Goal: Task Accomplishment & Management: Manage account settings

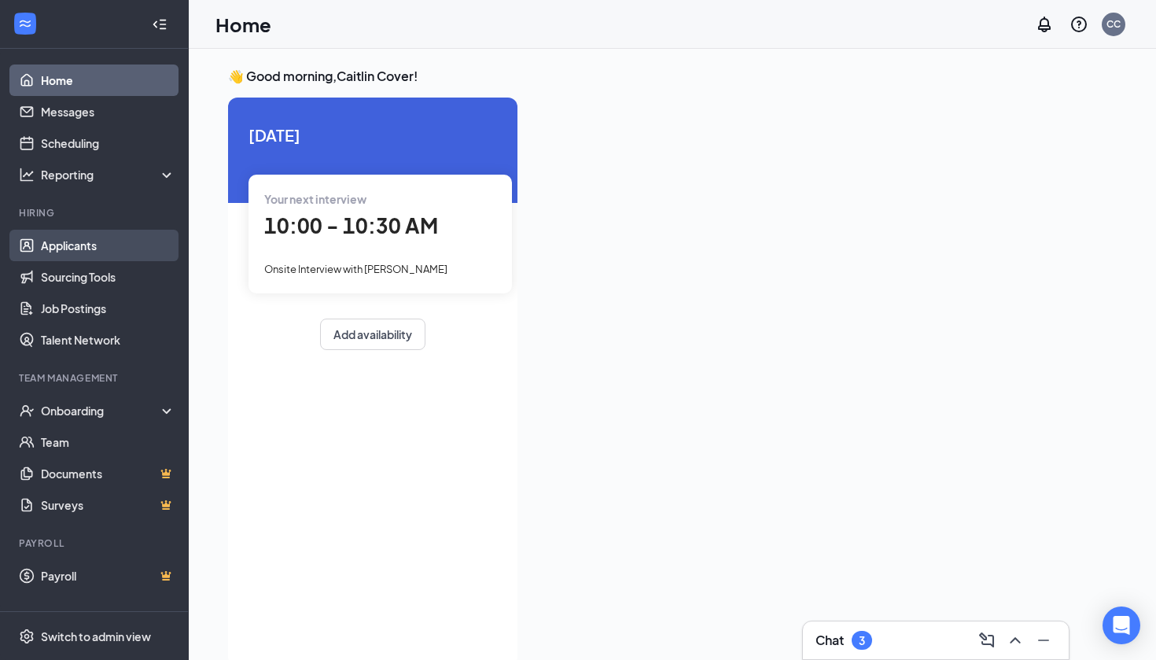
click at [64, 244] on link "Applicants" at bounding box center [108, 245] width 134 height 31
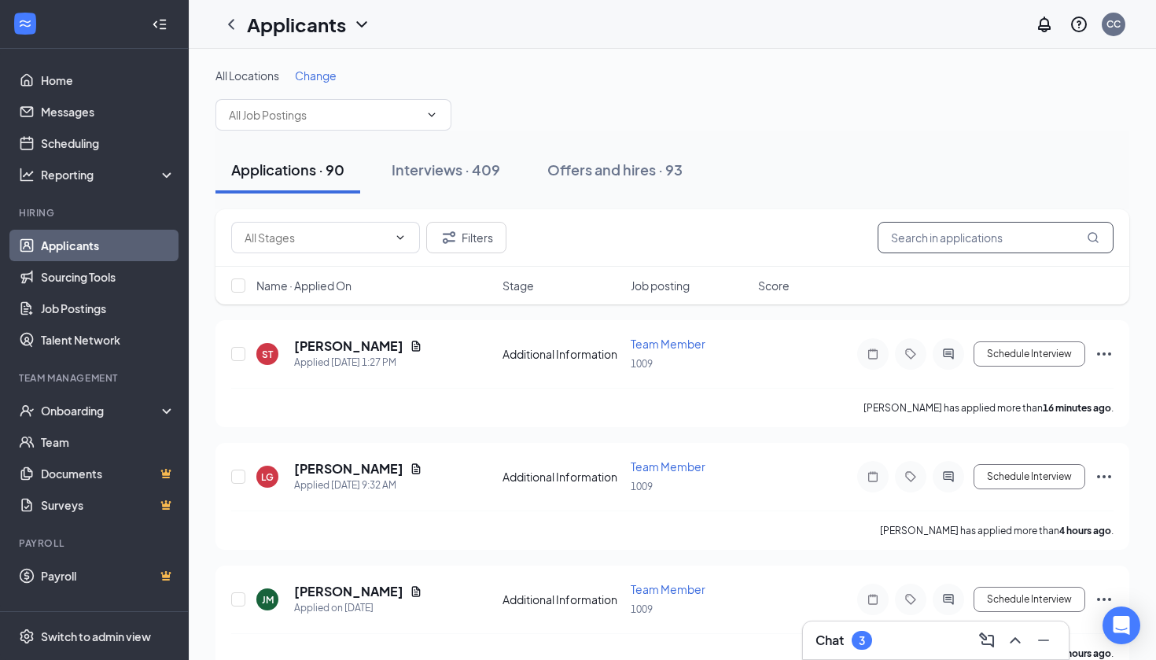
click at [925, 244] on input "text" at bounding box center [996, 237] width 236 height 31
type input "a"
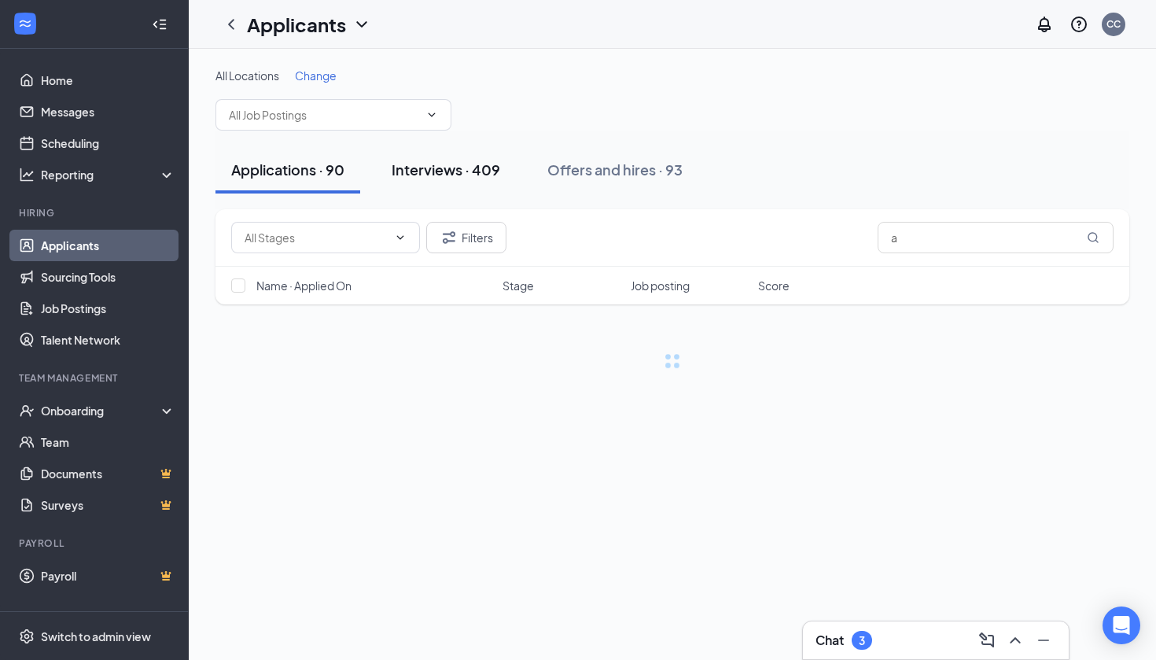
click at [466, 163] on div "Interviews · 409" at bounding box center [446, 170] width 109 height 20
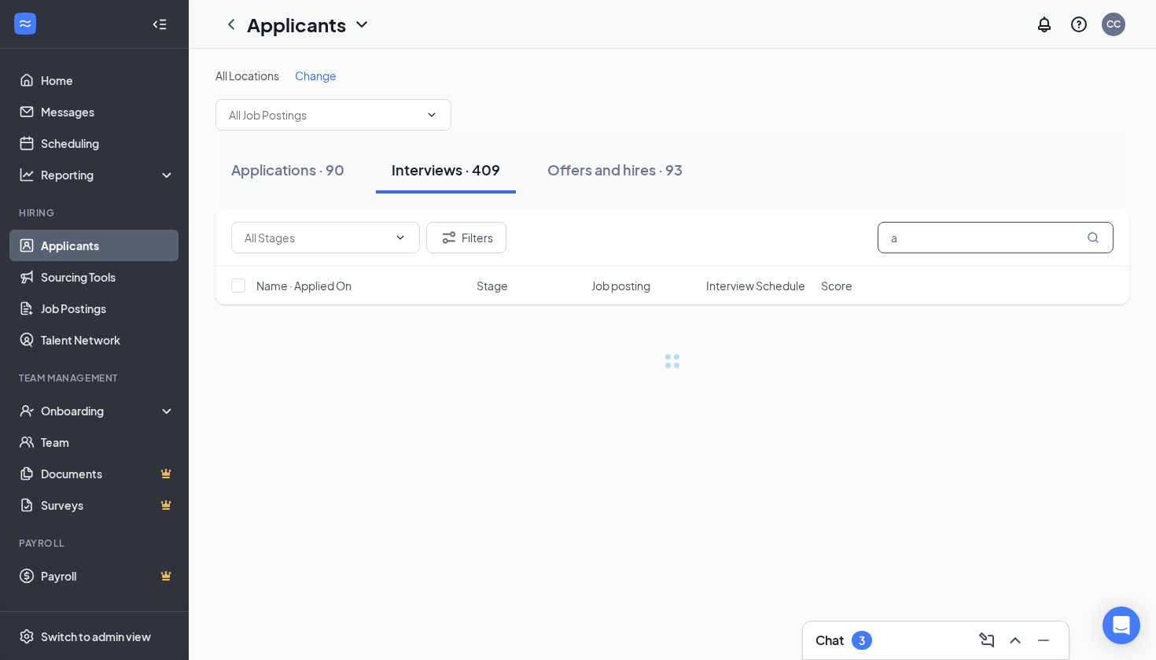
click at [974, 235] on input "a" at bounding box center [996, 237] width 236 height 31
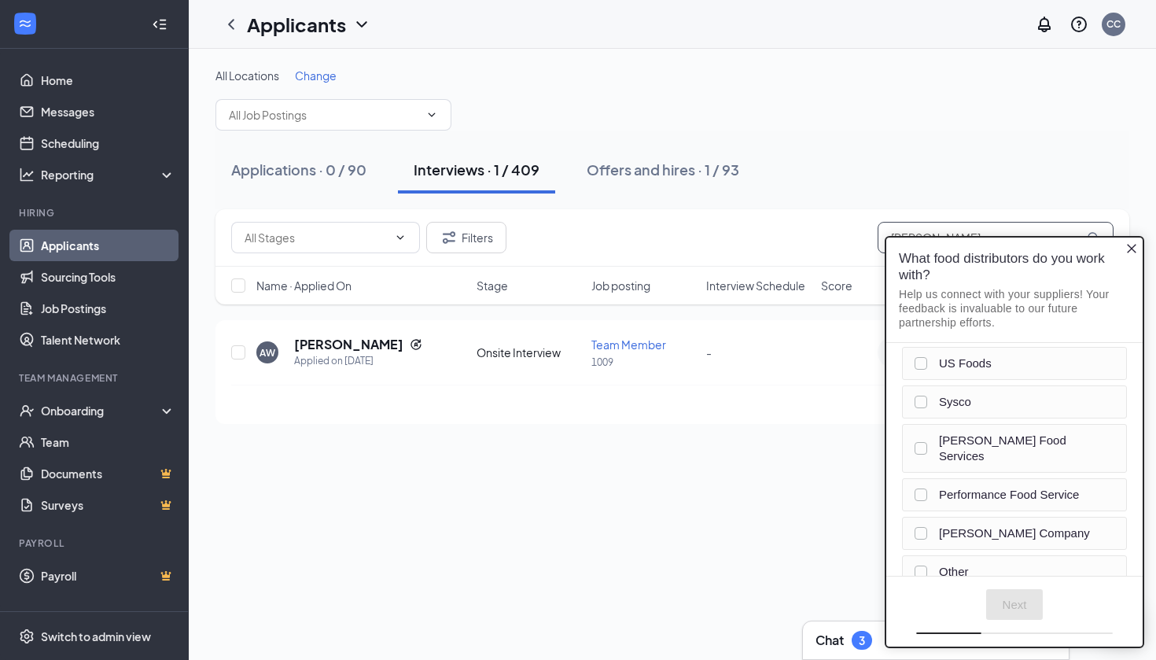
type input "[PERSON_NAME]"
click at [1129, 249] on icon "Close button" at bounding box center [1131, 248] width 13 height 13
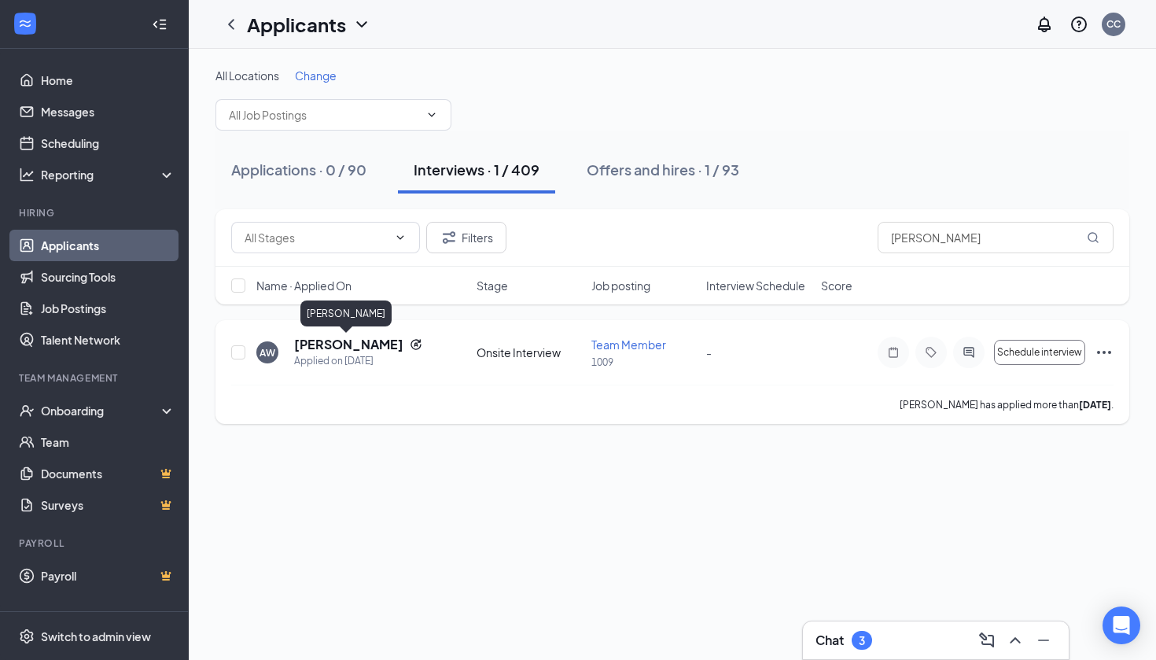
click at [332, 348] on h5 "[PERSON_NAME]" at bounding box center [348, 344] width 109 height 17
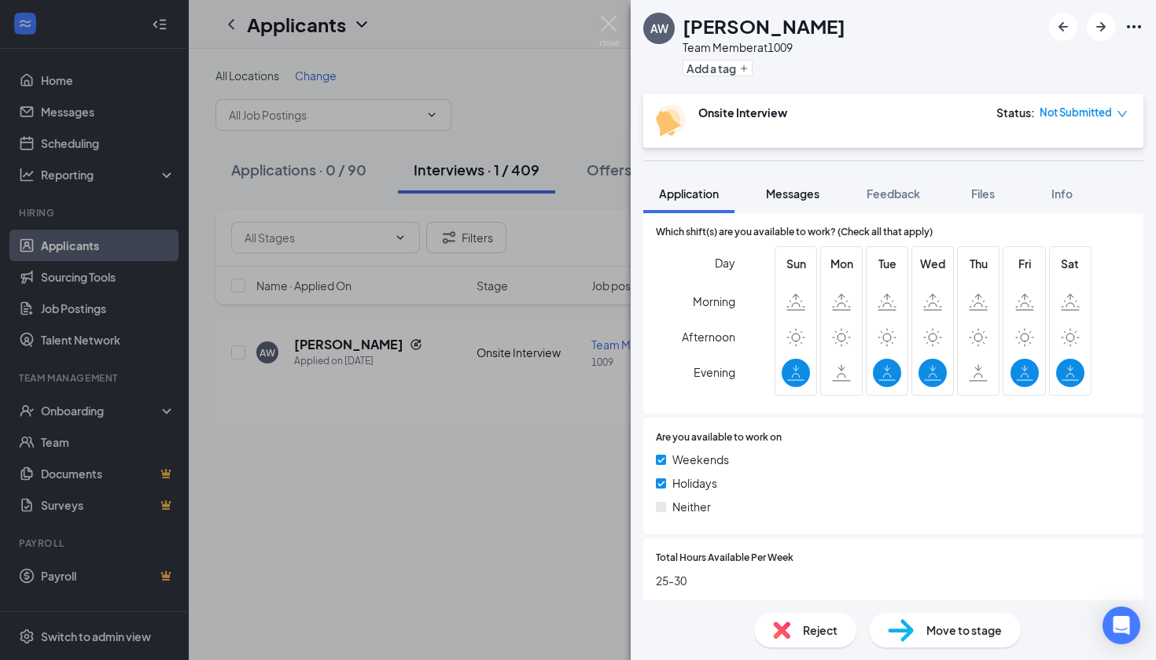
scroll to position [697, 0]
click at [798, 199] on span "Messages" at bounding box center [792, 193] width 53 height 14
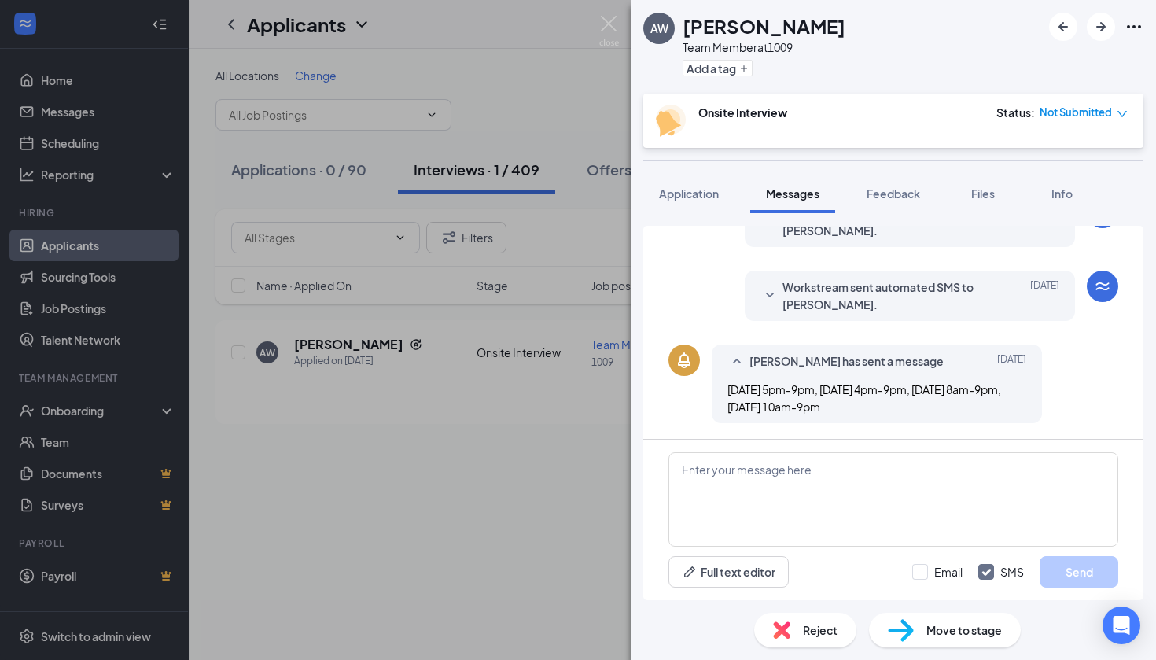
scroll to position [474, 0]
click at [686, 181] on button "Application" at bounding box center [688, 193] width 91 height 39
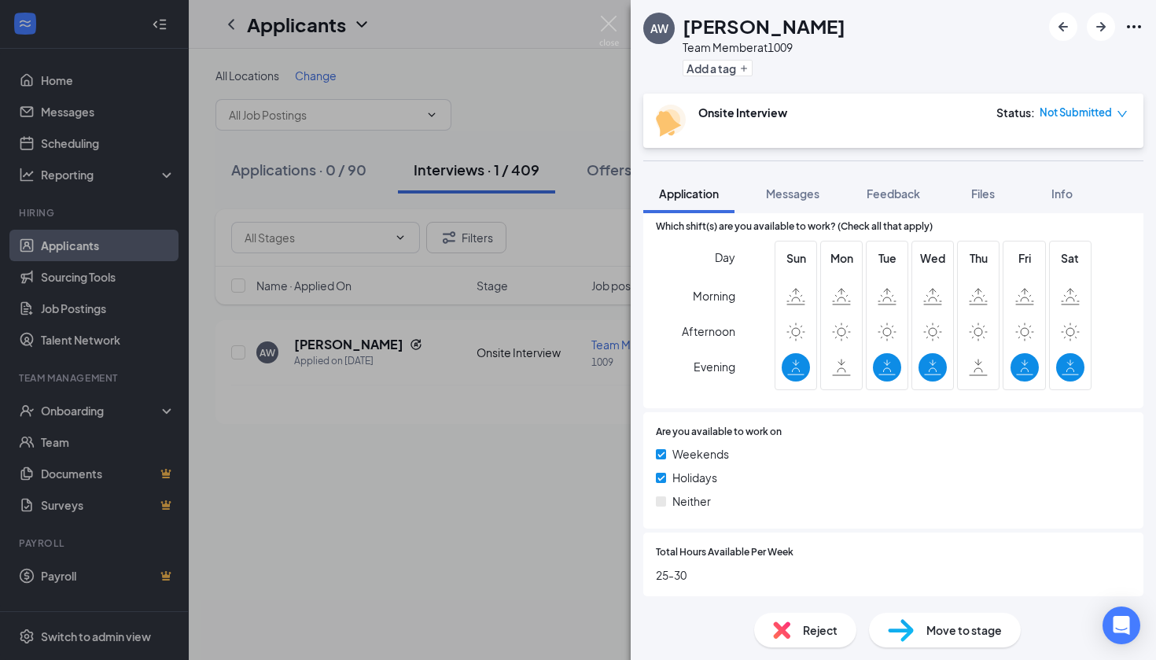
scroll to position [697, 0]
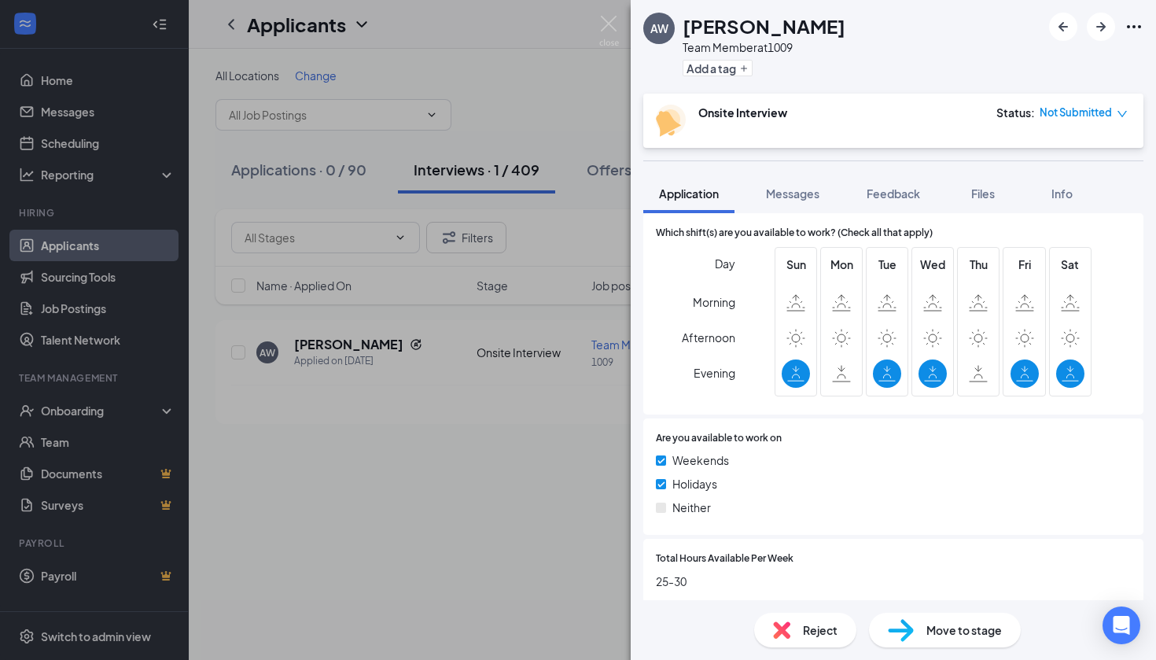
click at [804, 171] on div "AW [PERSON_NAME] Team Member at 1009 Add a tag Onsite Interview Status : Not Su…" at bounding box center [893, 330] width 525 height 660
click at [798, 184] on button "Messages" at bounding box center [792, 193] width 85 height 39
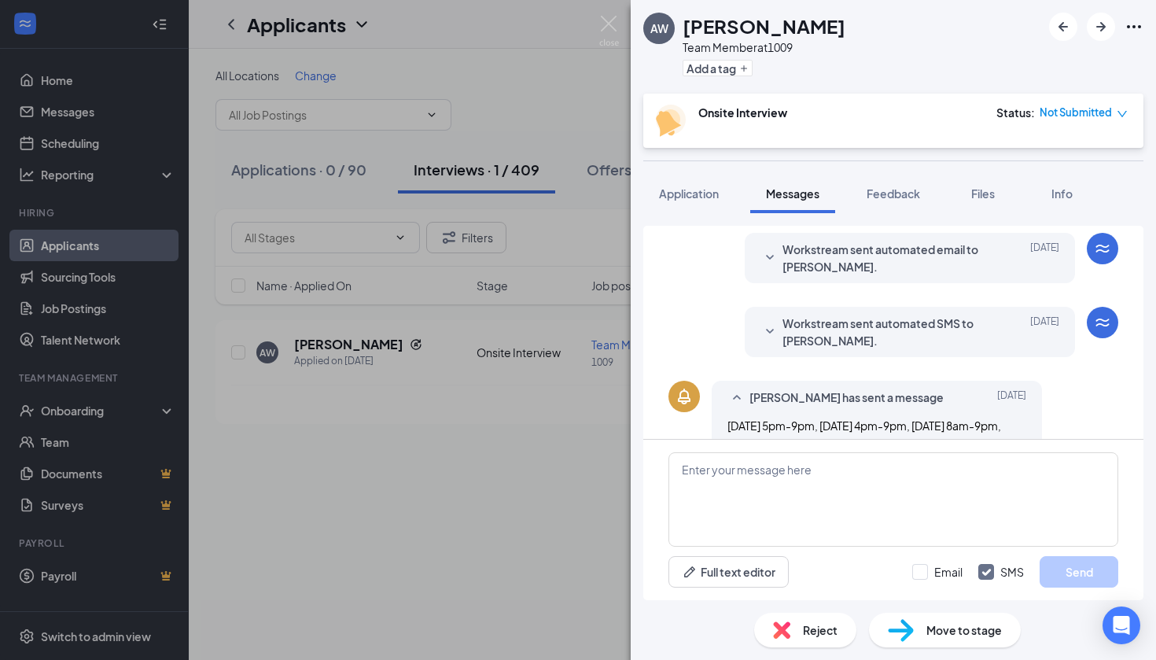
scroll to position [474, 0]
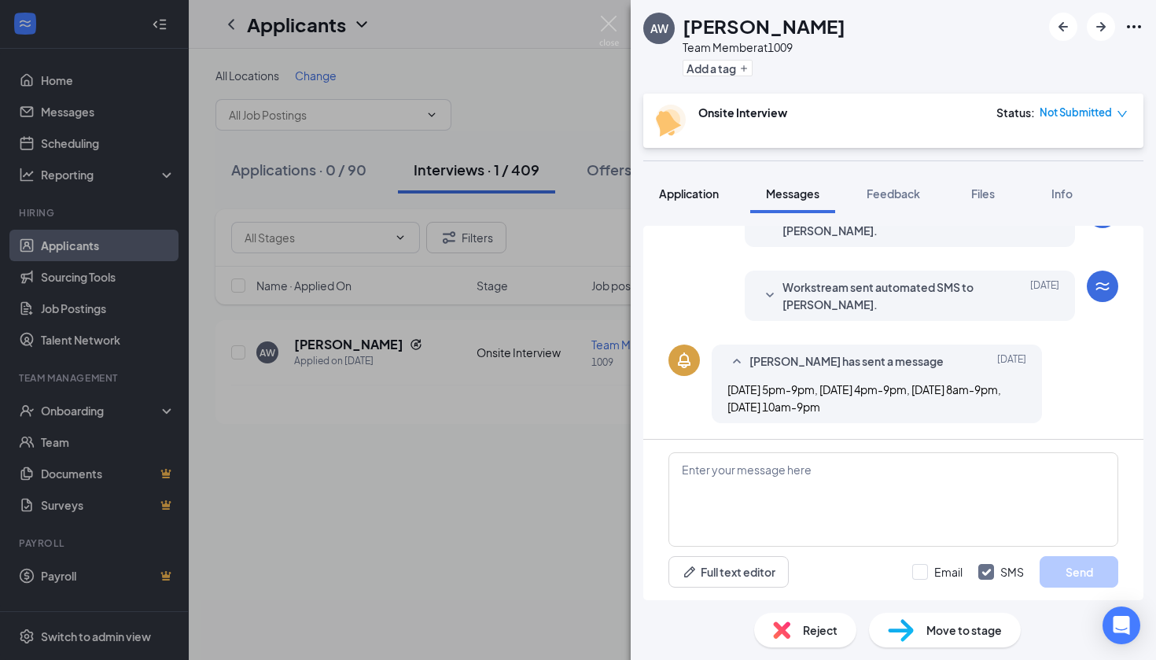
click at [694, 205] on button "Application" at bounding box center [688, 193] width 91 height 39
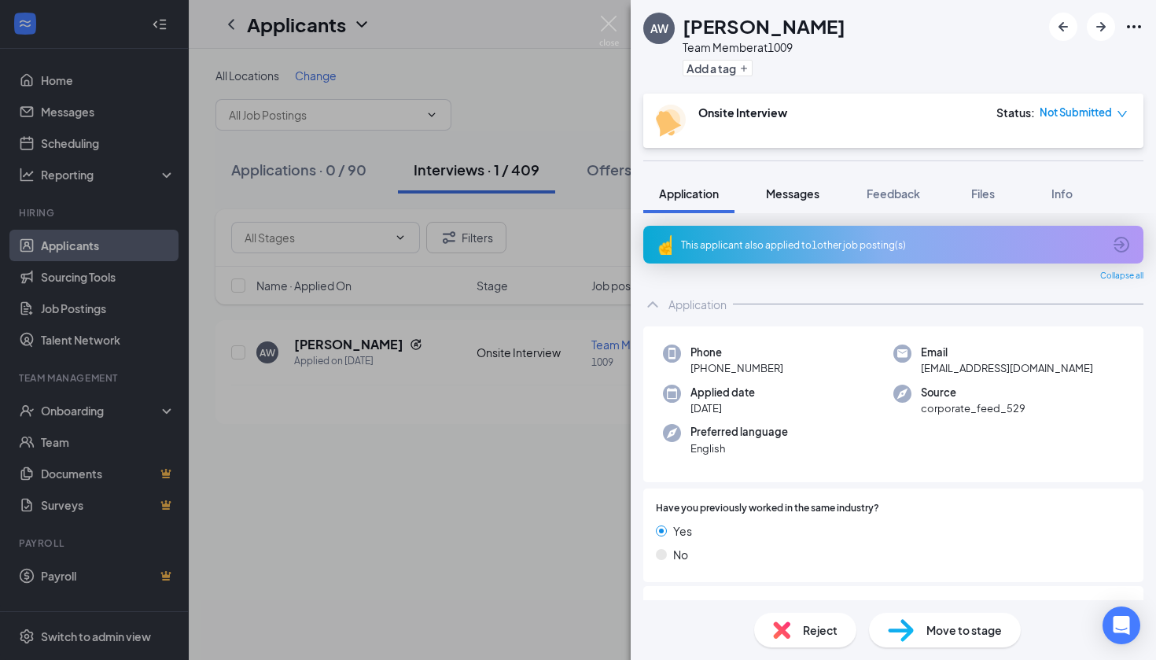
click at [797, 187] on span "Messages" at bounding box center [792, 193] width 53 height 14
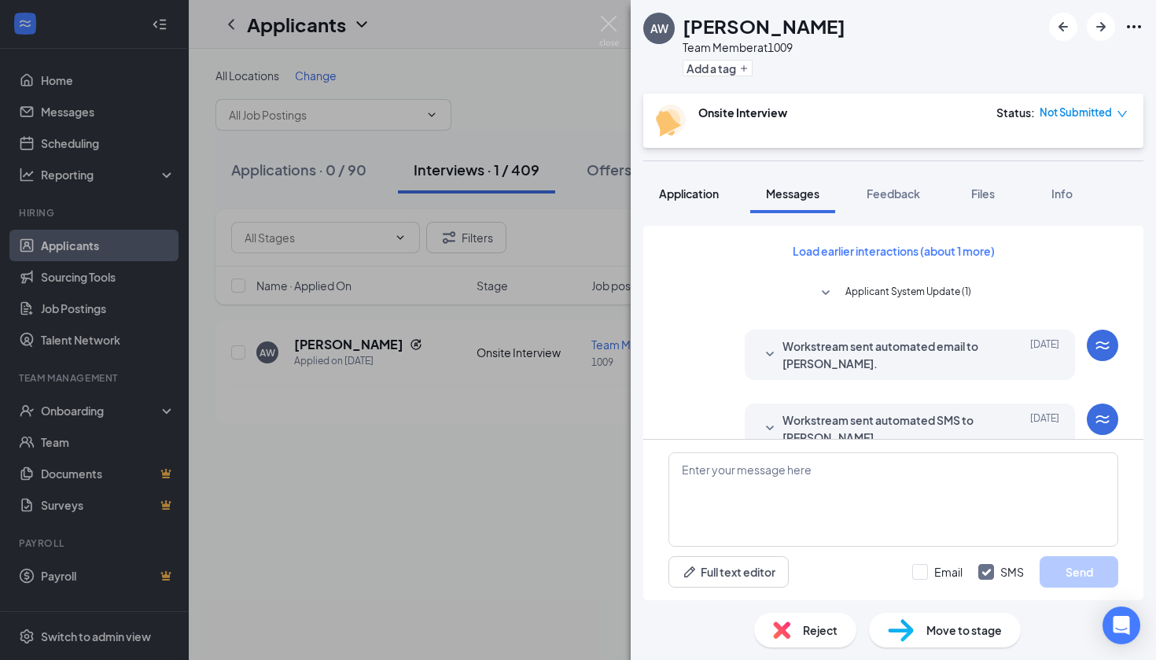
scroll to position [474, 0]
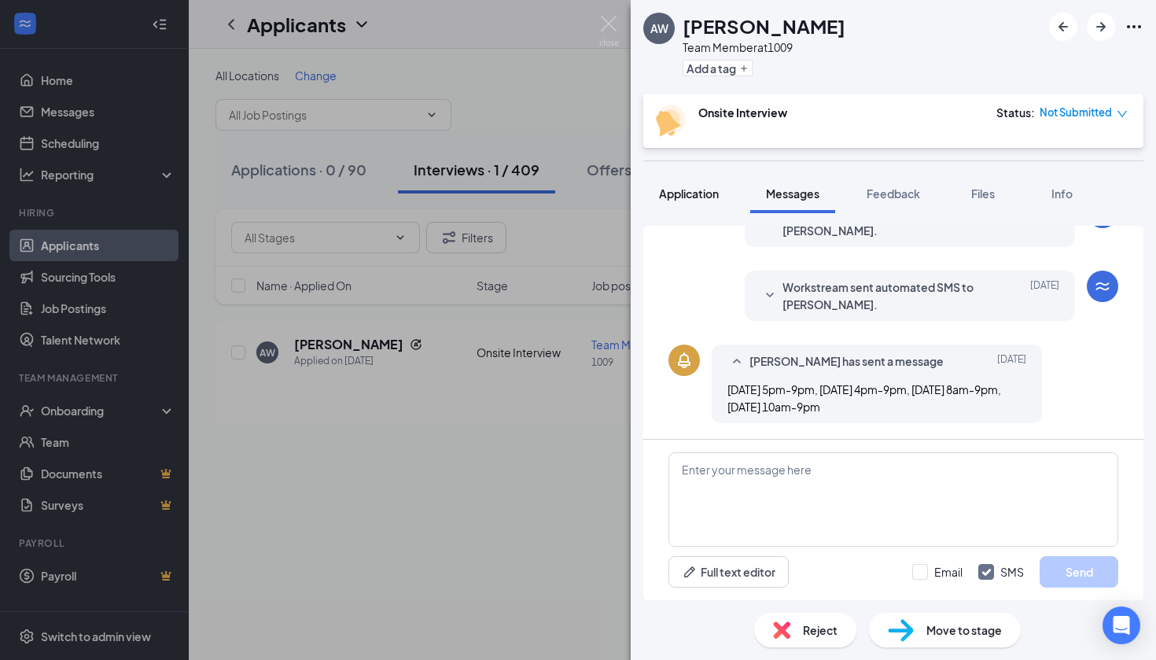
click at [718, 194] on span "Application" at bounding box center [689, 193] width 60 height 14
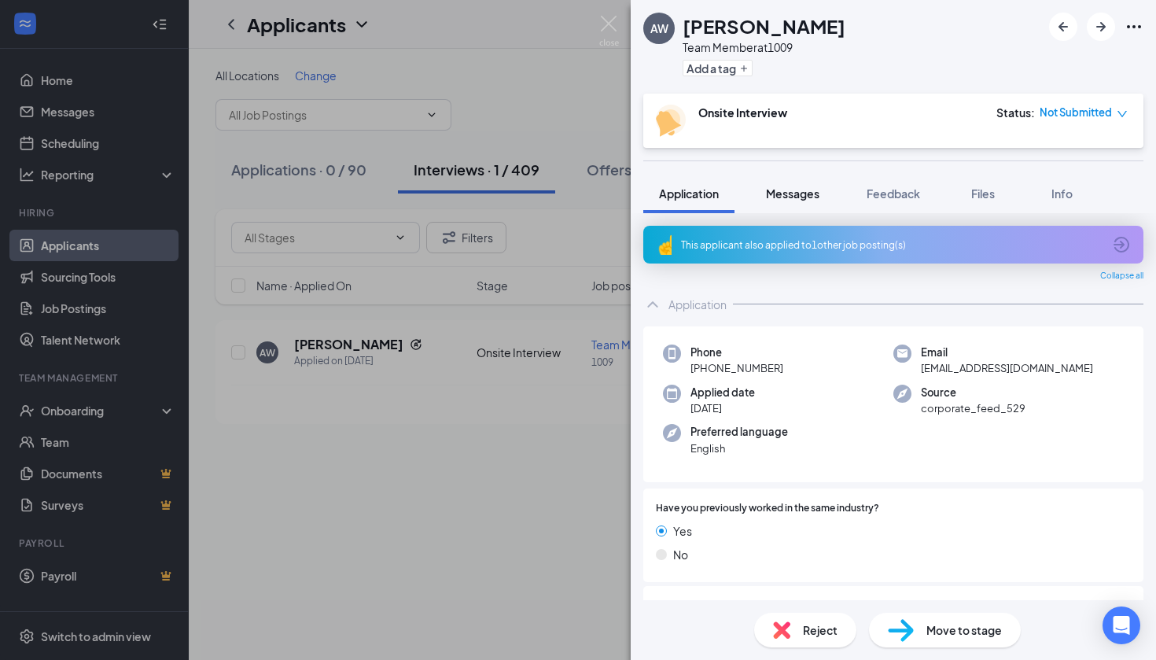
click at [822, 193] on button "Messages" at bounding box center [792, 193] width 85 height 39
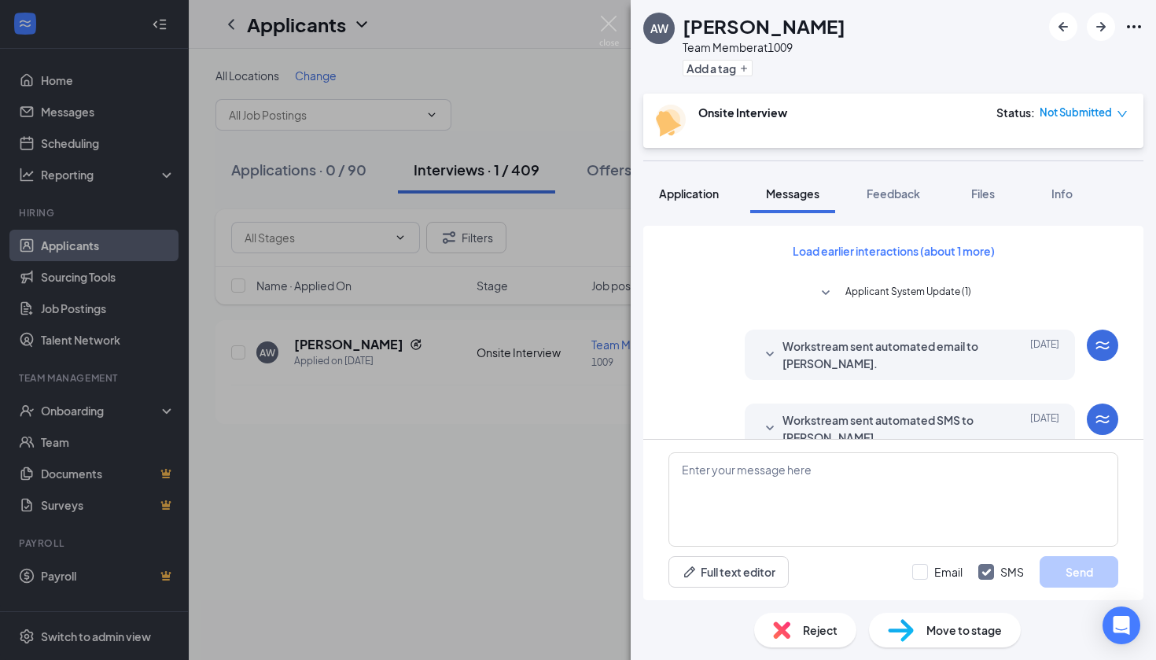
scroll to position [413, 0]
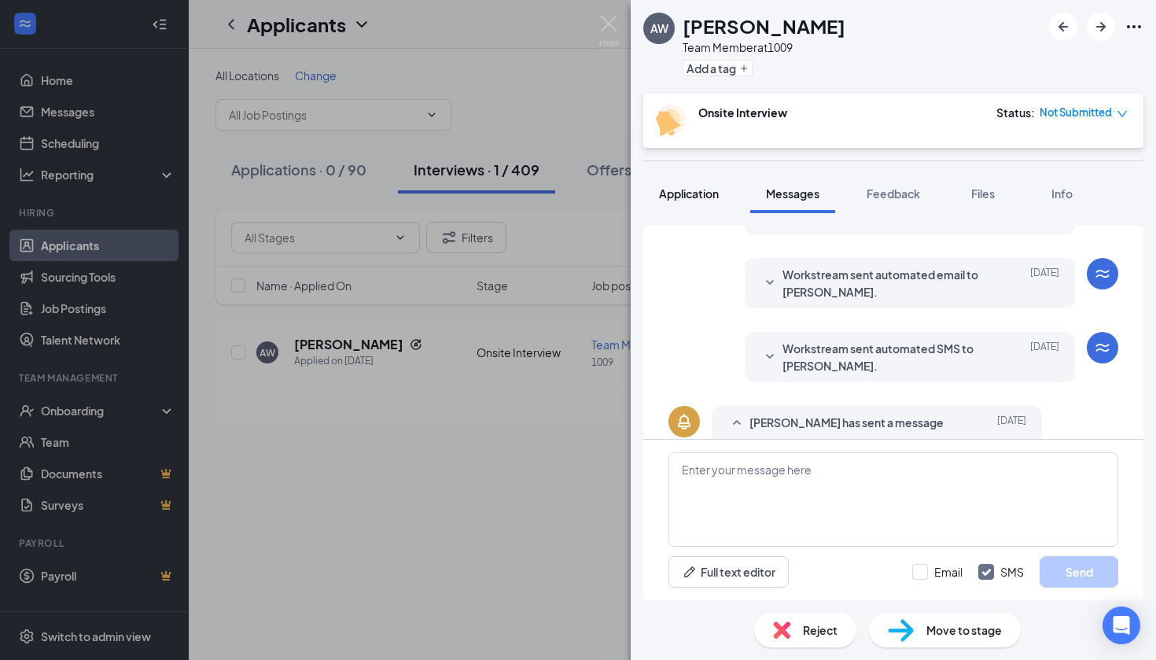
click at [728, 179] on button "Application" at bounding box center [688, 193] width 91 height 39
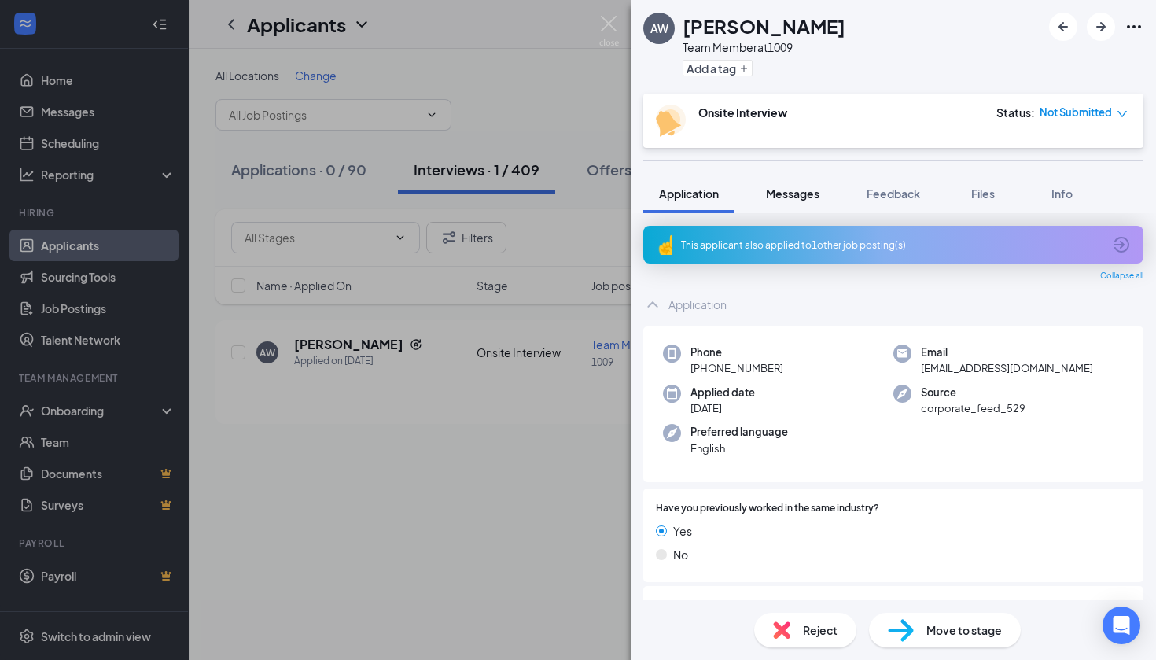
click at [793, 197] on span "Messages" at bounding box center [792, 193] width 53 height 14
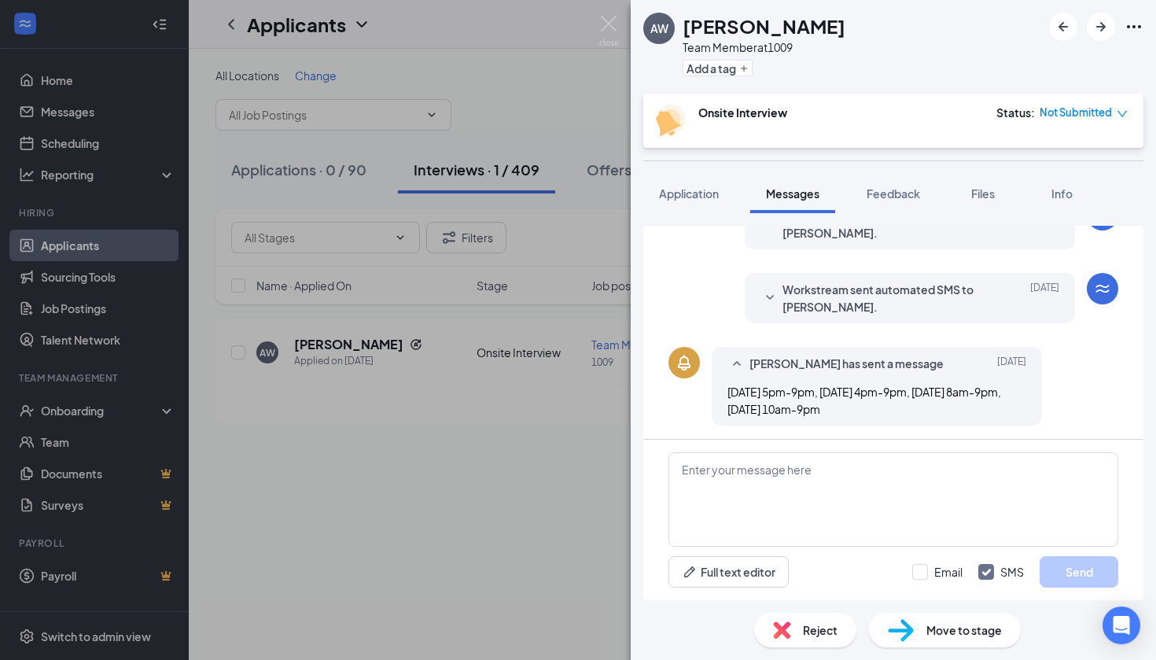
scroll to position [474, 0]
click at [722, 196] on button "Application" at bounding box center [688, 193] width 91 height 39
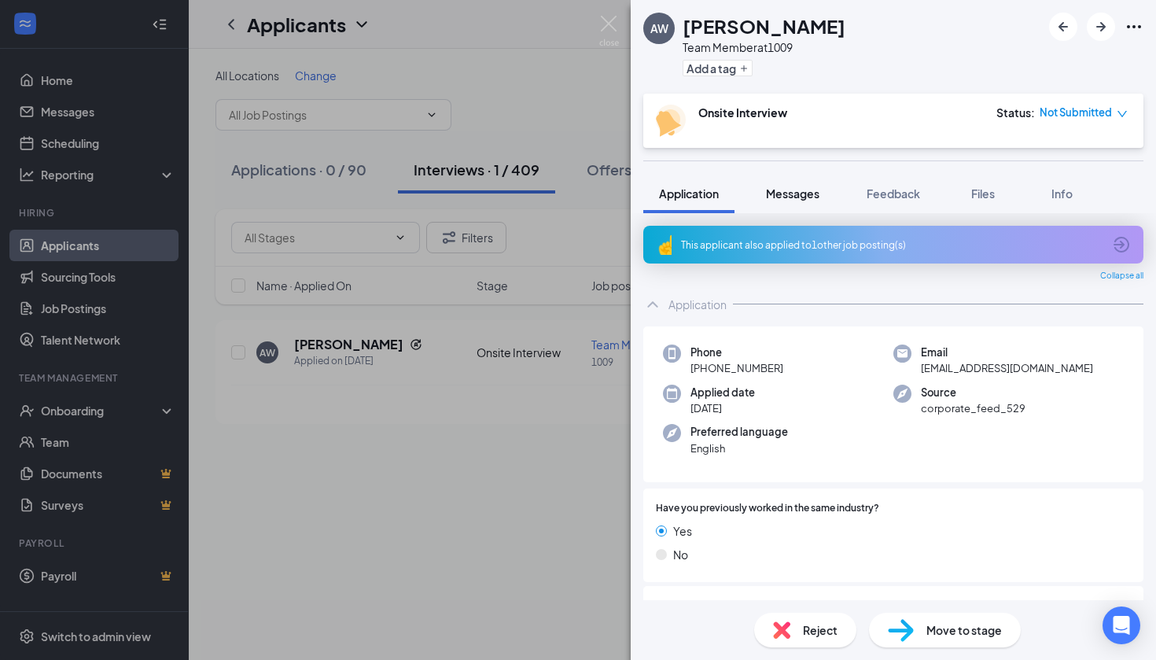
click at [800, 190] on span "Messages" at bounding box center [792, 193] width 53 height 14
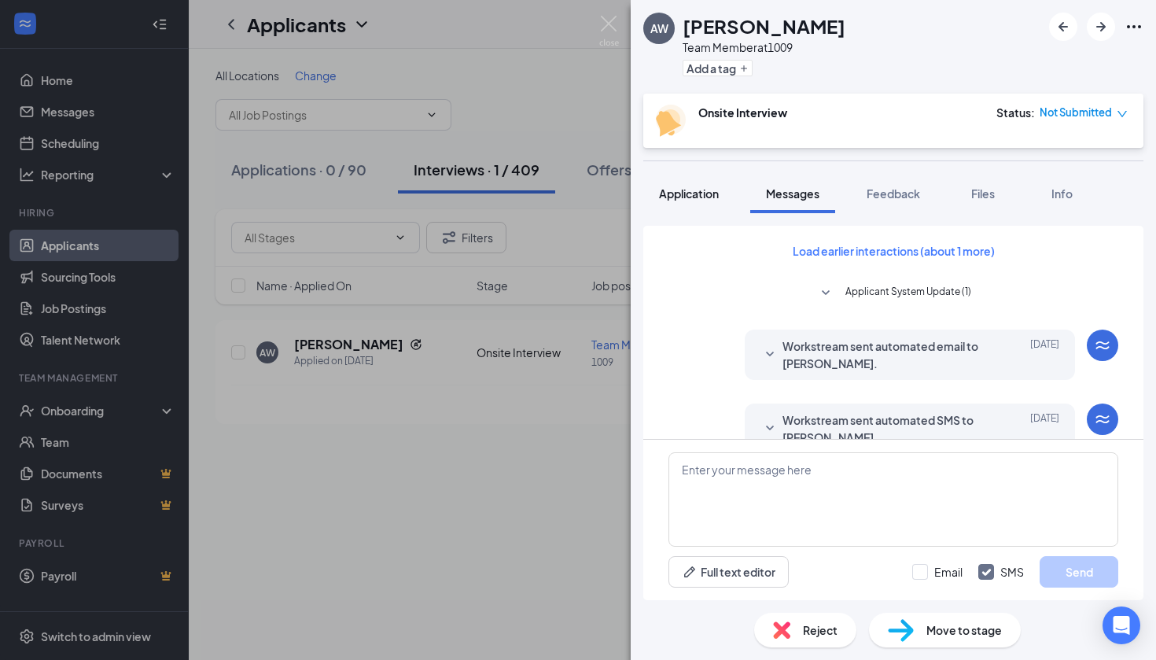
scroll to position [413, 0]
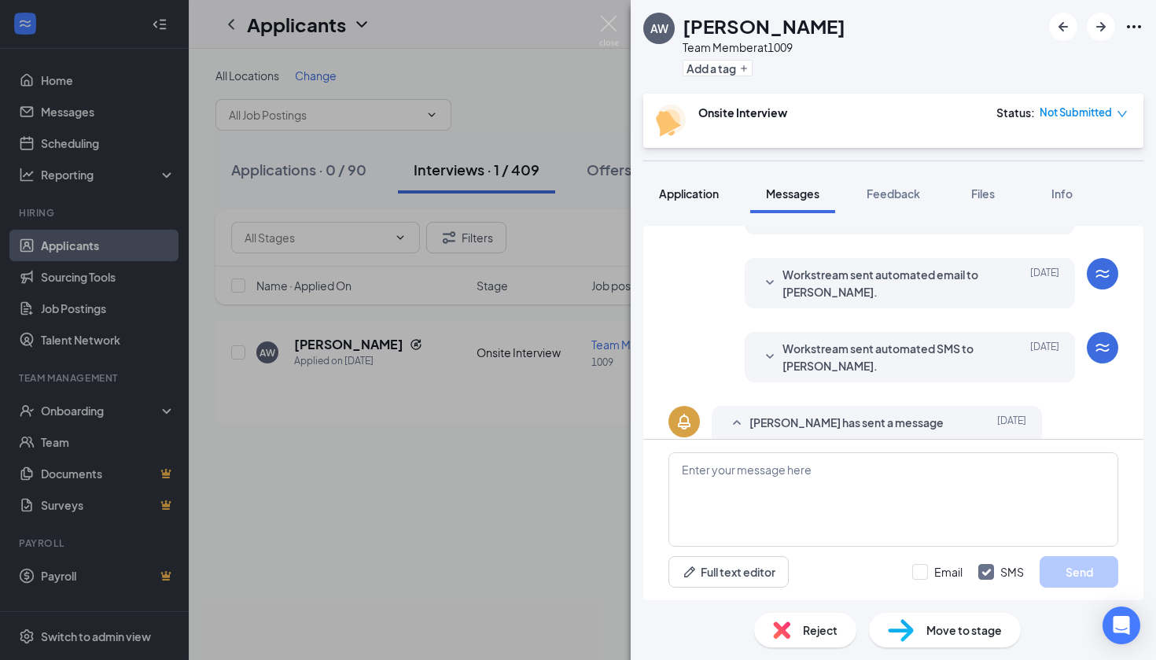
click at [716, 190] on span "Application" at bounding box center [689, 193] width 60 height 14
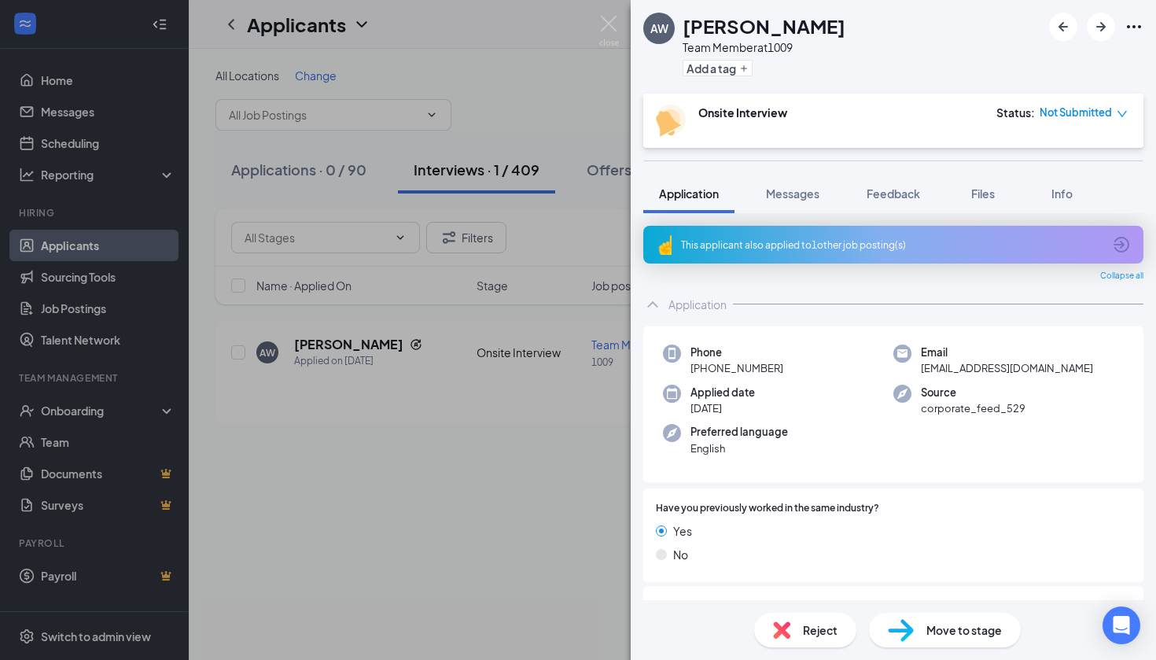
click at [83, 132] on div "AW [PERSON_NAME] Team Member at 1009 Add a tag Onsite Interview Status : Not Su…" at bounding box center [578, 330] width 1156 height 660
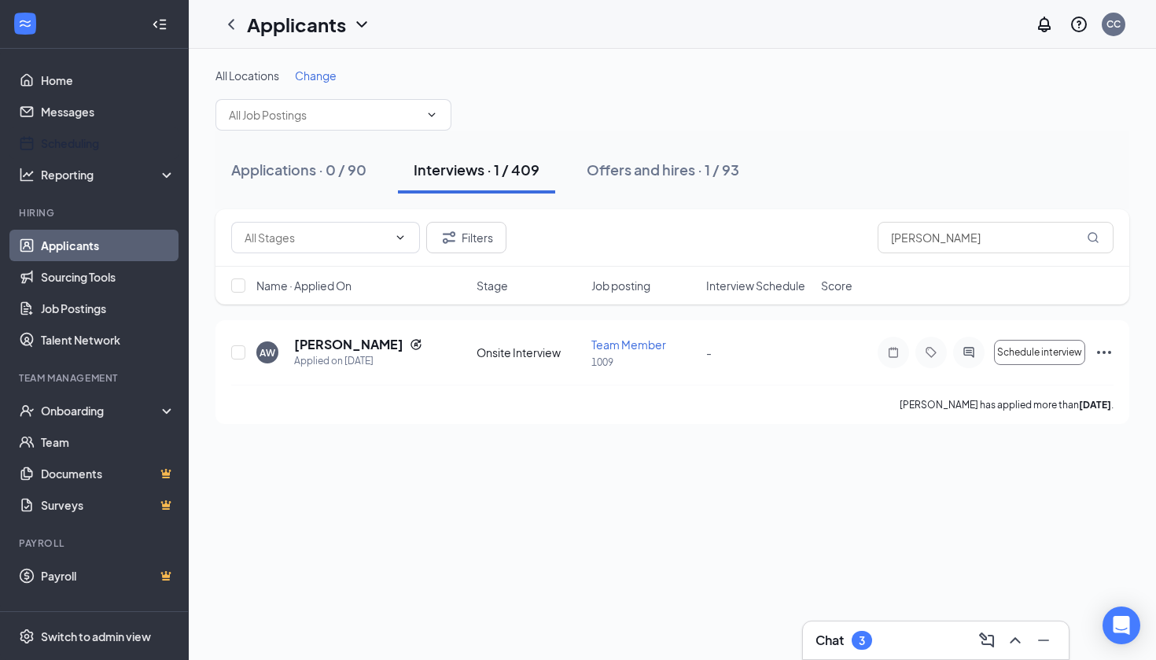
click at [75, 198] on ul "Home Messages Scheduling Reporting Hiring Applicants Sourcing Tools Job Posting…" at bounding box center [94, 330] width 188 height 562
click at [82, 137] on link "Scheduling" at bounding box center [108, 142] width 134 height 31
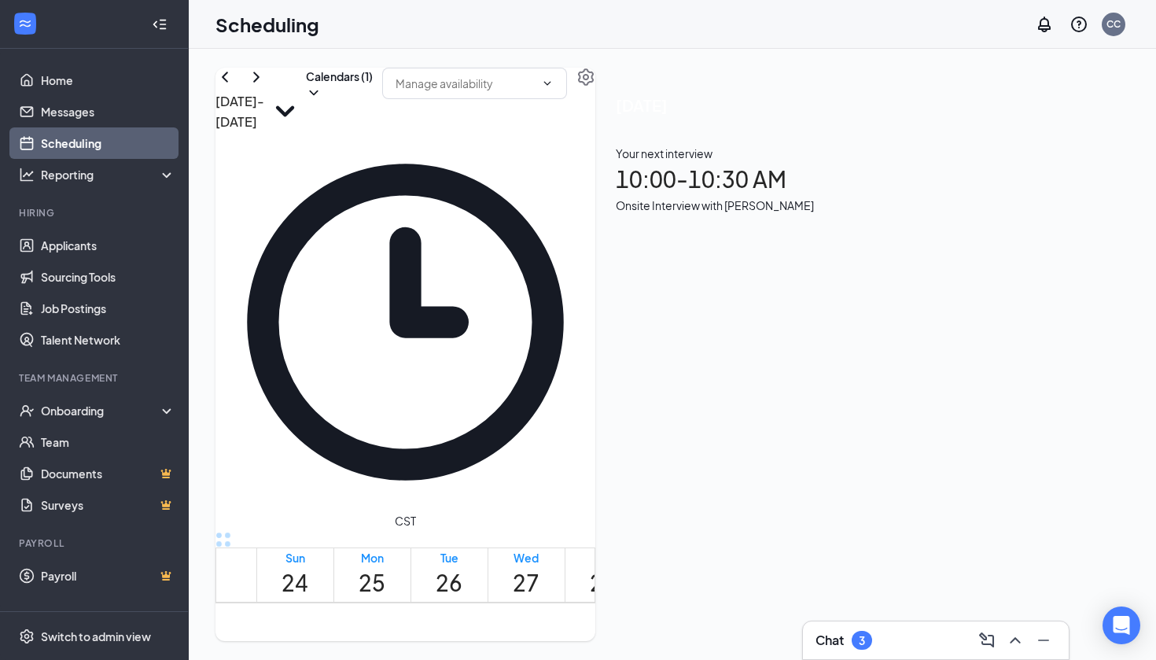
scroll to position [956, 0]
click at [120, 257] on link "Applicants" at bounding box center [108, 245] width 134 height 31
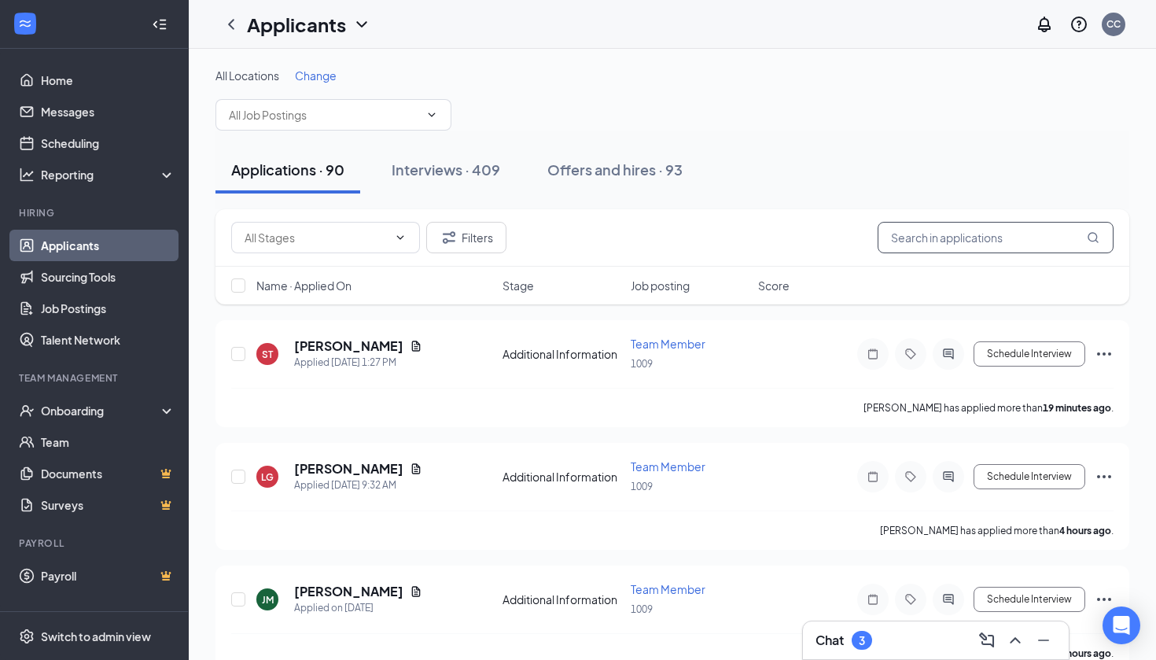
click at [919, 234] on input "text" at bounding box center [996, 237] width 236 height 31
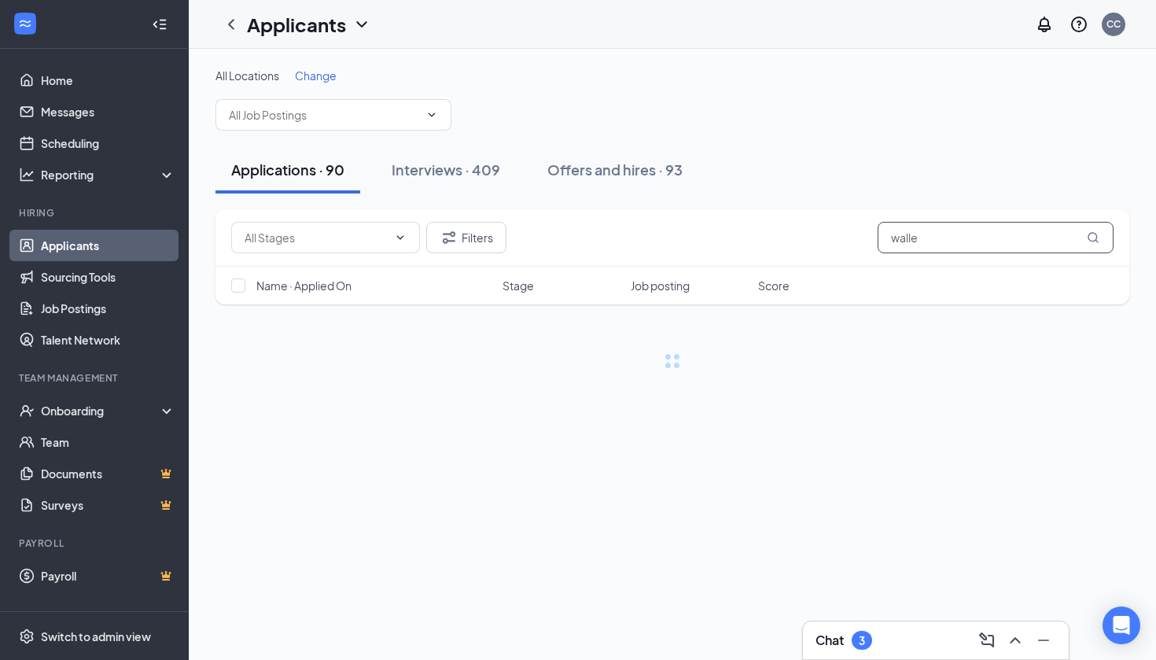
type input "[PERSON_NAME]"
click at [461, 168] on div "Interviews · 409" at bounding box center [446, 170] width 109 height 20
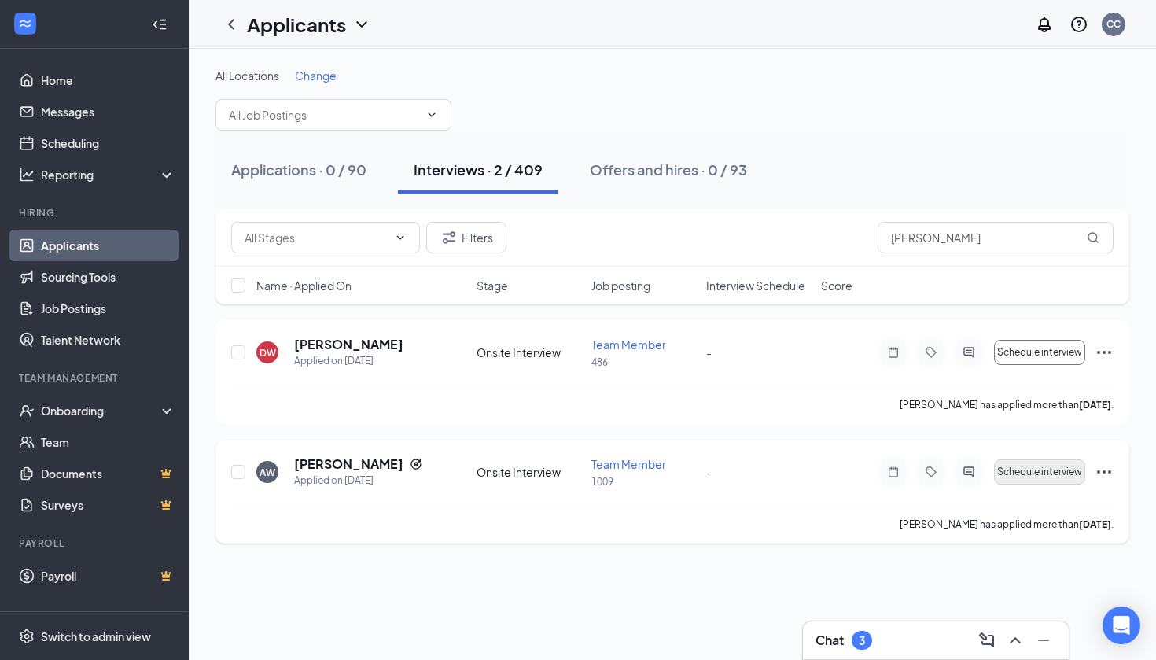
click at [1047, 477] on button "Schedule interview" at bounding box center [1039, 471] width 91 height 25
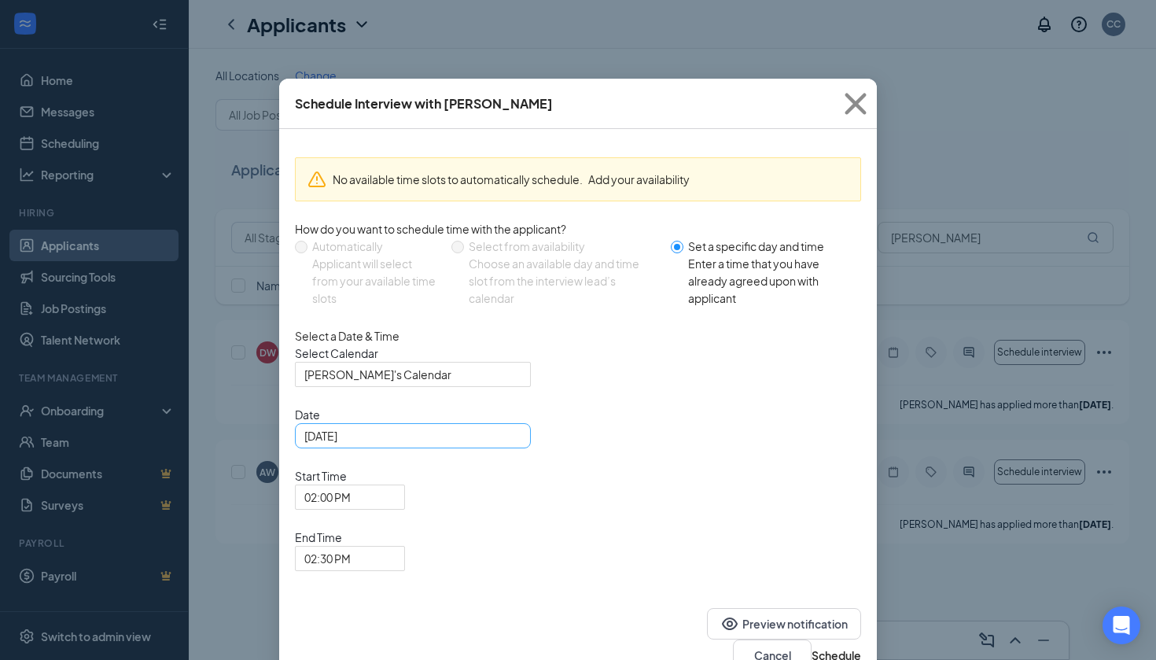
click at [473, 444] on input "[DATE]" at bounding box center [411, 435] width 214 height 17
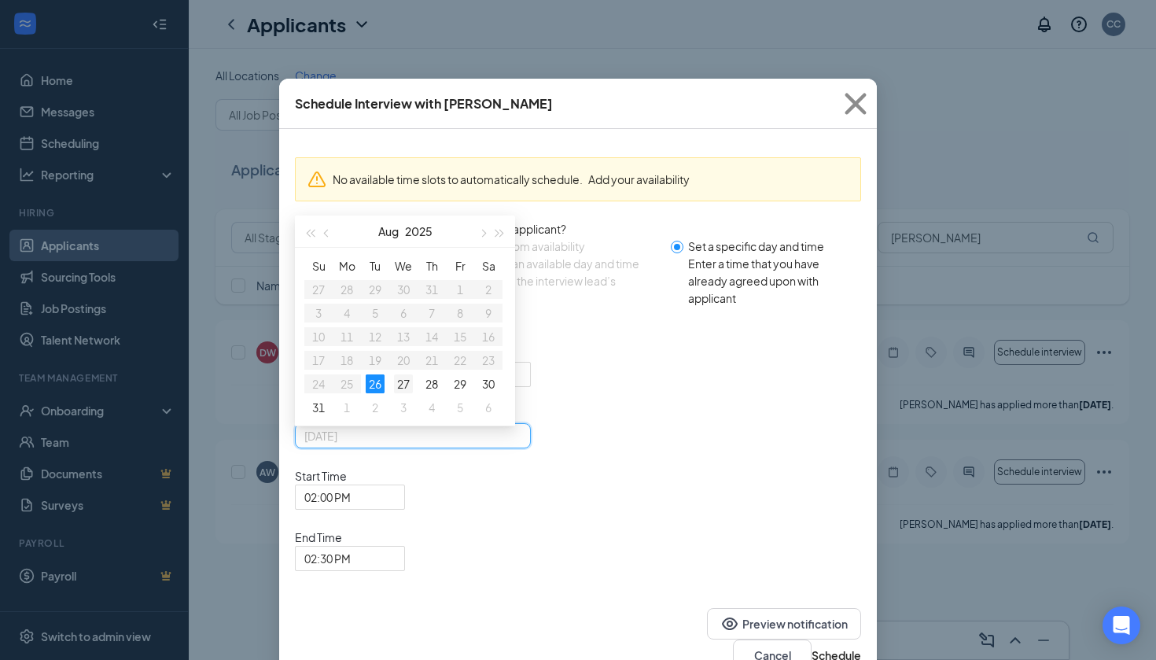
type input "[DATE]"
click at [400, 393] on div "27" at bounding box center [403, 383] width 19 height 19
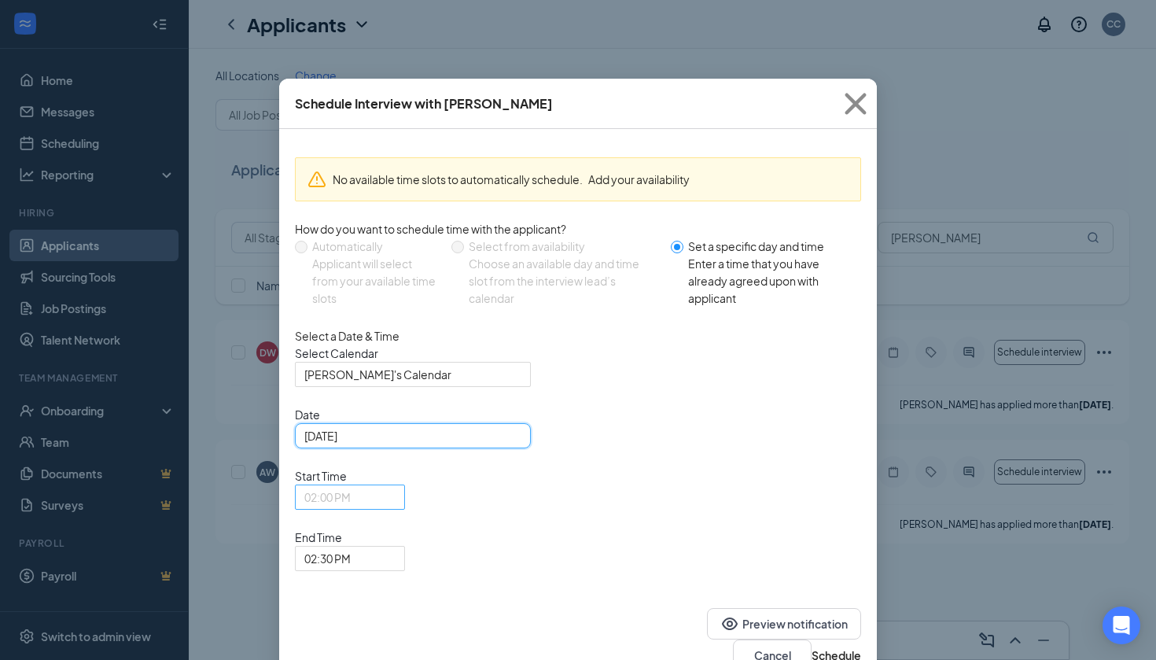
click at [396, 485] on span "02:00 PM" at bounding box center [349, 497] width 91 height 24
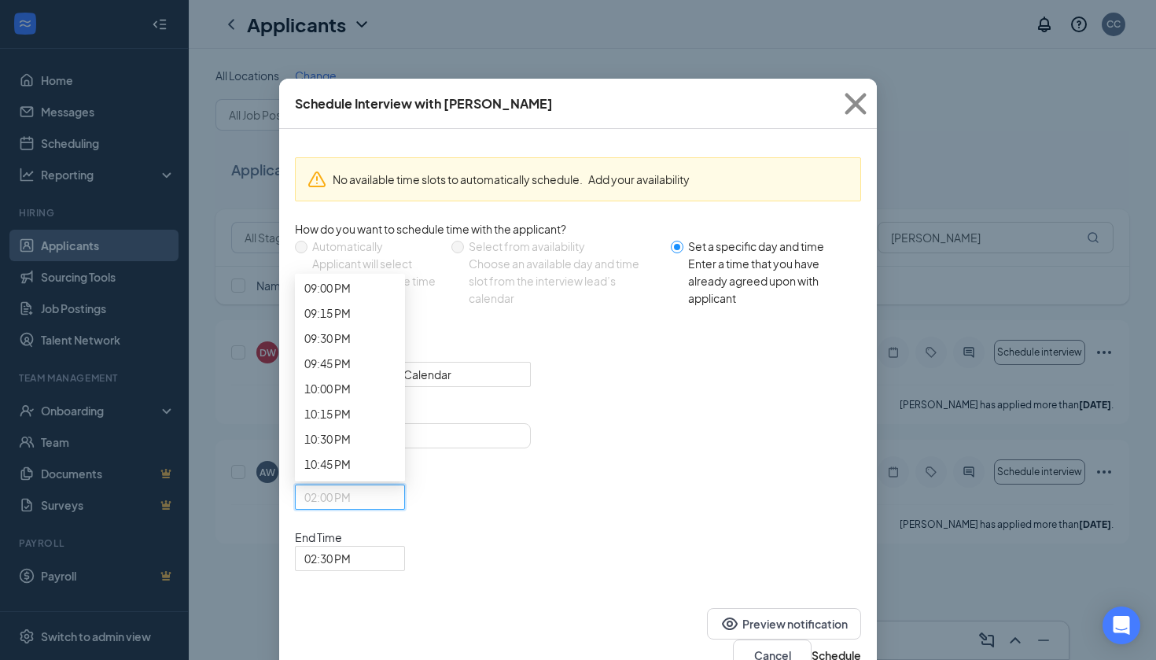
scroll to position [2131, 0]
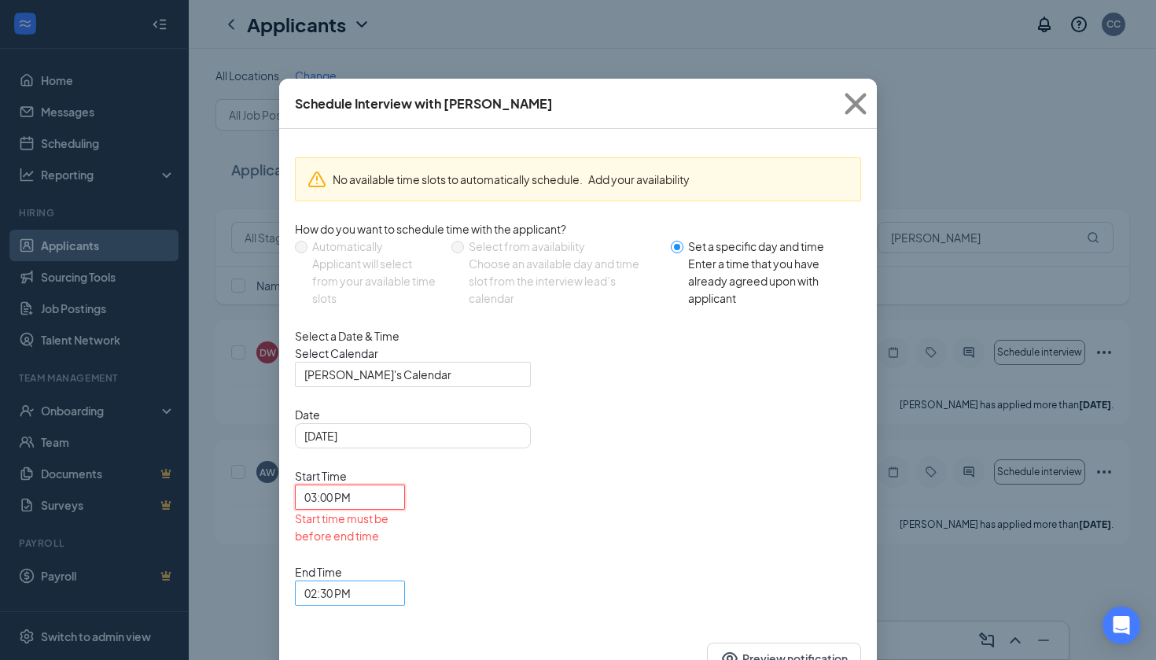
click at [405, 580] on div "02:30 PM" at bounding box center [350, 592] width 110 height 25
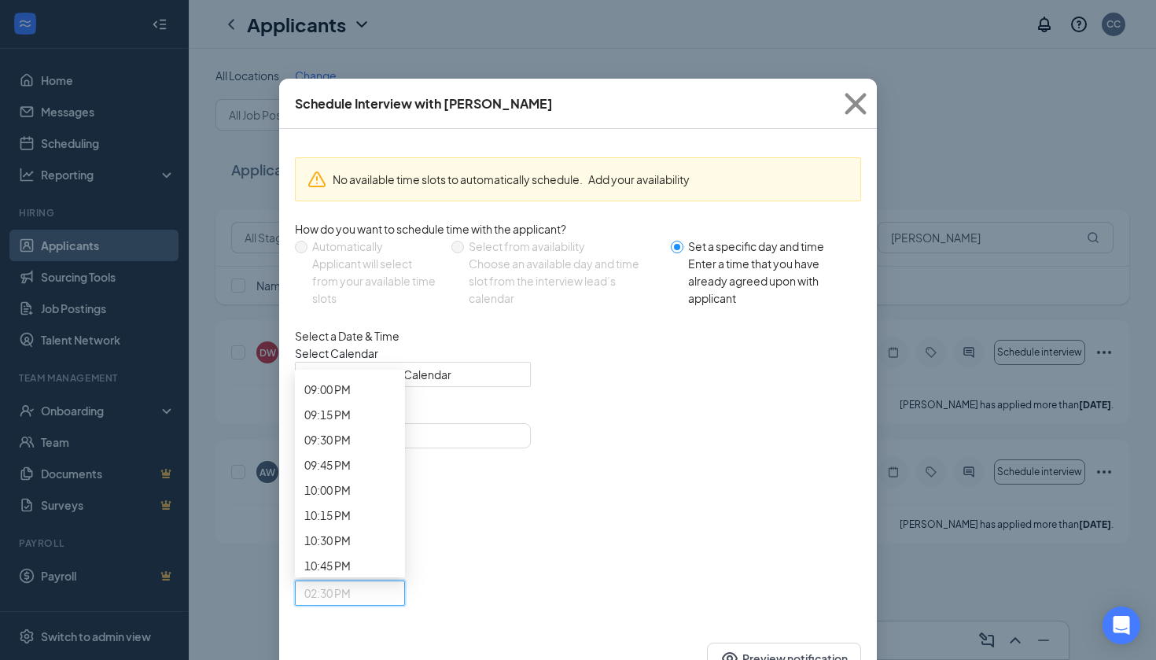
scroll to position [2130, 0]
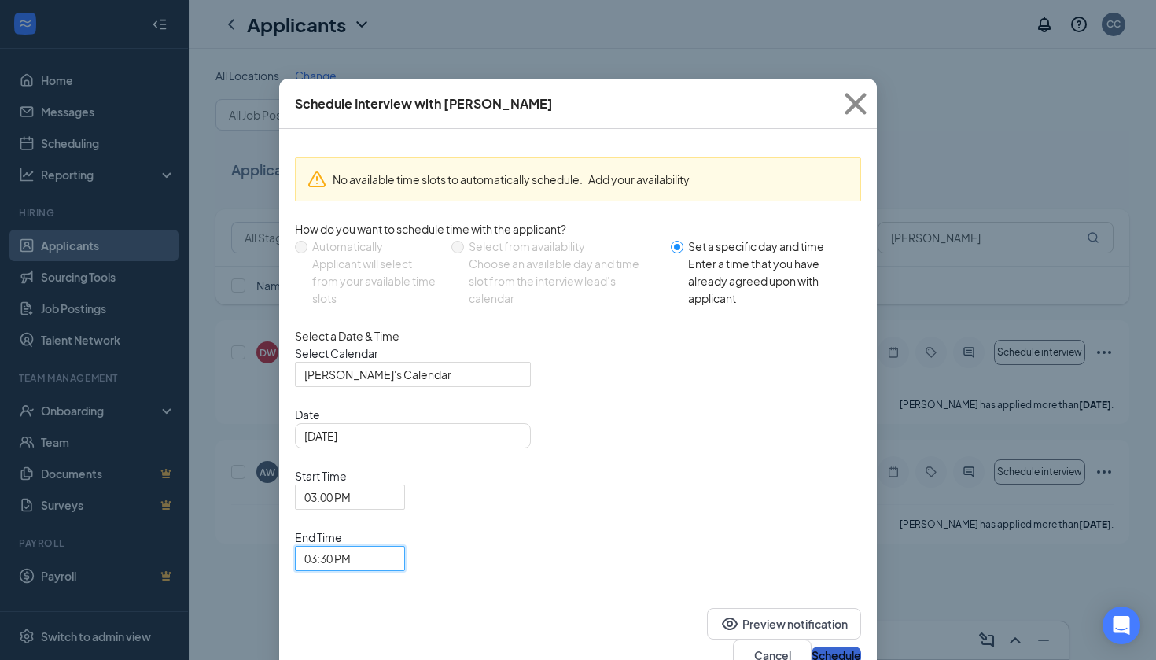
click at [812, 646] on button "Schedule" at bounding box center [837, 654] width 50 height 17
